Goal: Entertainment & Leisure: Consume media (video, audio)

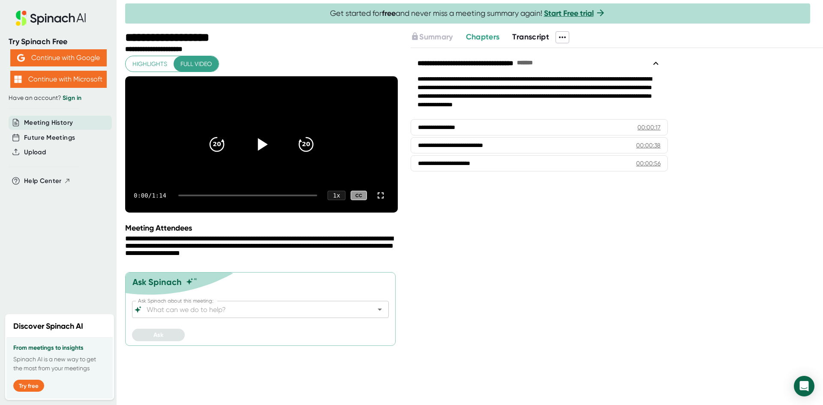
click at [271, 159] on div at bounding box center [261, 144] width 36 height 36
click at [200, 213] on div "0:02 / 1:14 1 x CC" at bounding box center [261, 195] width 273 height 34
click at [204, 196] on div at bounding box center [247, 196] width 139 height 2
click at [246, 213] on div "0:13 / 1:14 1 x CC" at bounding box center [261, 195] width 273 height 34
click at [246, 211] on div "0:13 / 1:14 1 x CC" at bounding box center [261, 195] width 273 height 34
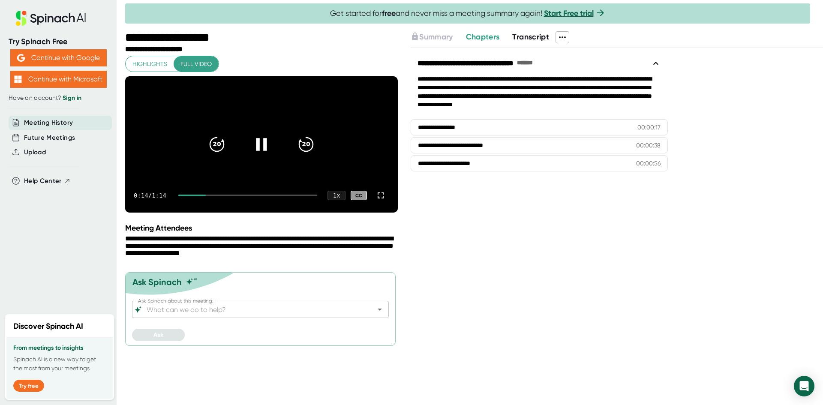
click at [254, 196] on div at bounding box center [247, 196] width 139 height 2
click at [272, 196] on div at bounding box center [247, 196] width 139 height 2
click at [283, 196] on div at bounding box center [247, 196] width 139 height 2
click at [295, 213] on div "0:56 / 1:14 1 x CC" at bounding box center [261, 195] width 273 height 34
click at [301, 211] on div "0:56 / 1:14 1 x CC" at bounding box center [261, 195] width 273 height 34
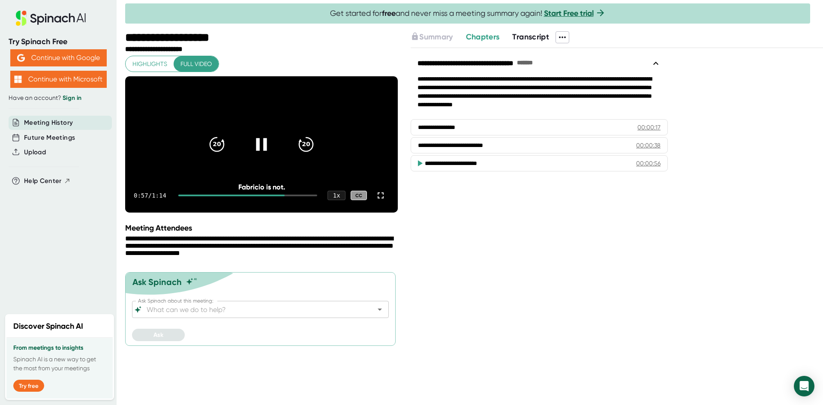
click at [307, 196] on div at bounding box center [247, 196] width 139 height 2
drag, startPoint x: 310, startPoint y: 213, endPoint x: 219, endPoint y: 196, distance: 92.5
click at [219, 196] on div "1:09 / 1:14 1 x CC" at bounding box center [261, 195] width 273 height 34
